Goal: Browse casually

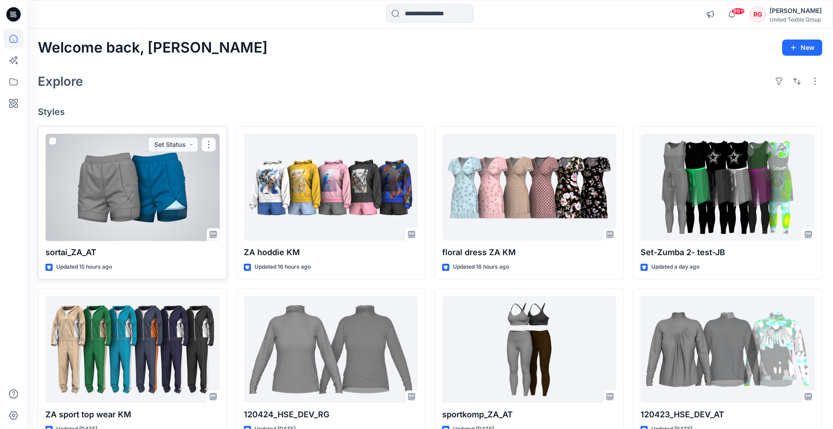
click at [122, 182] on div at bounding box center [132, 187] width 174 height 107
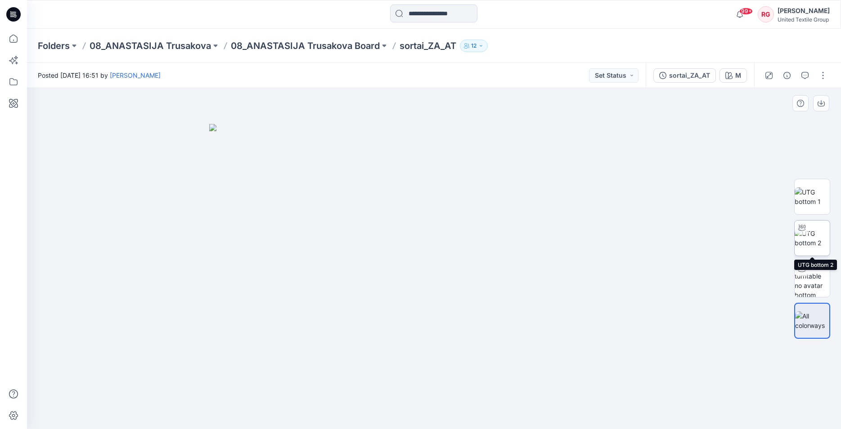
click at [805, 236] on img at bounding box center [811, 238] width 35 height 19
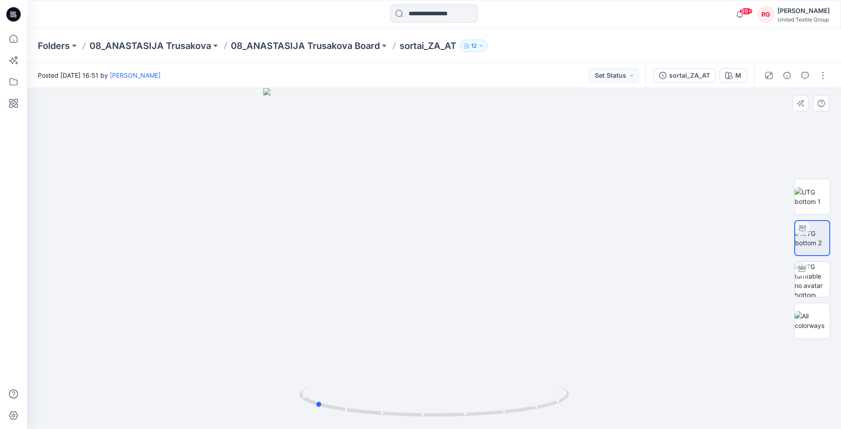
drag, startPoint x: 434, startPoint y: 417, endPoint x: 585, endPoint y: 397, distance: 152.0
click at [585, 397] on div at bounding box center [434, 258] width 814 height 341
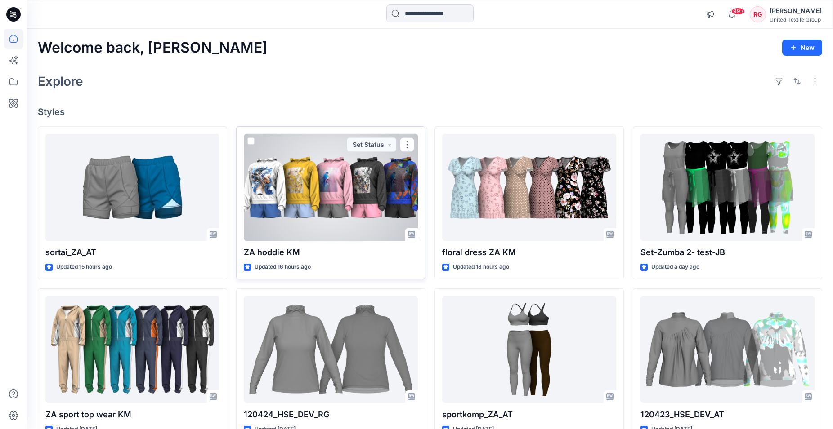
click at [374, 198] on div at bounding box center [331, 187] width 174 height 107
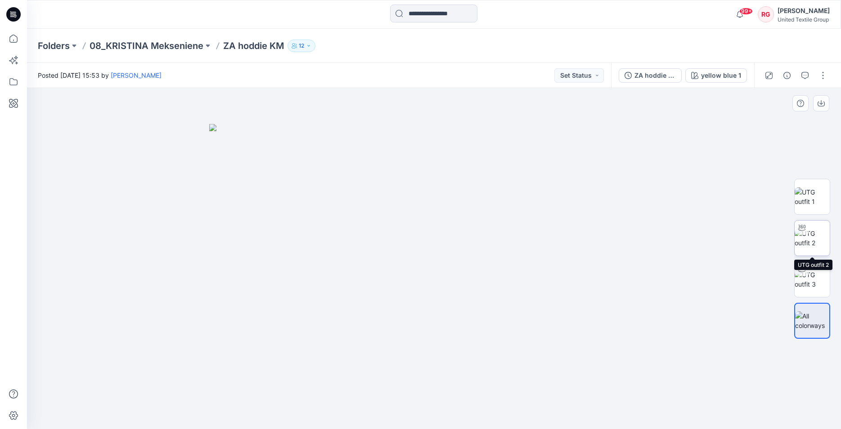
click at [817, 229] on img at bounding box center [811, 238] width 35 height 19
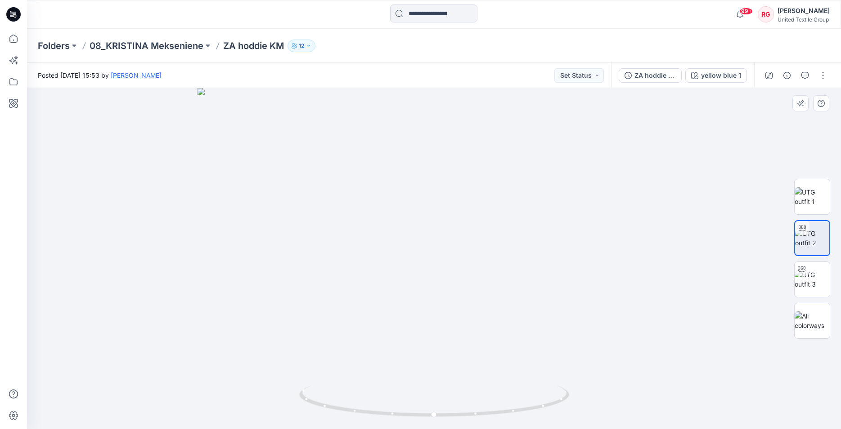
drag, startPoint x: 444, startPoint y: 170, endPoint x: 437, endPoint y: 258, distance: 88.4
click at [826, 313] on img at bounding box center [811, 321] width 35 height 19
